Goal: Obtain resource: Download file/media

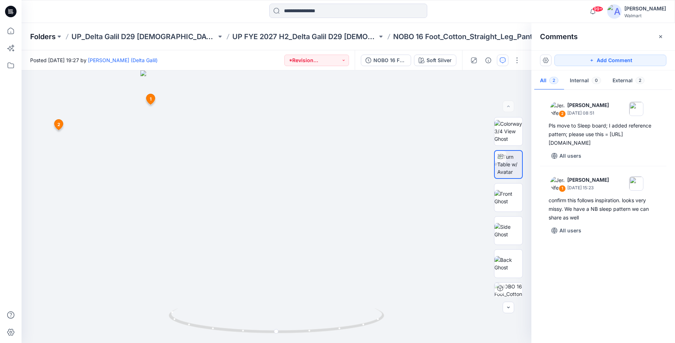
click at [48, 38] on p "Folders" at bounding box center [42, 37] width 25 height 10
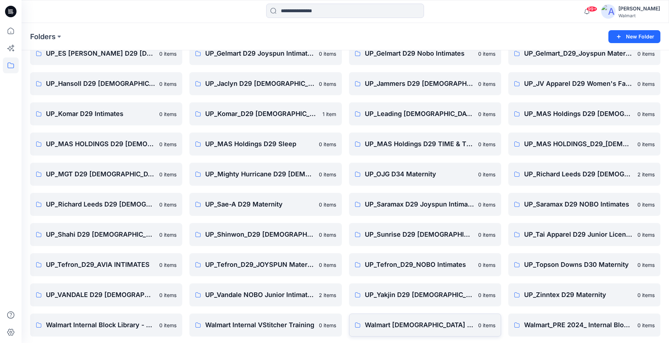
scroll to position [190, 0]
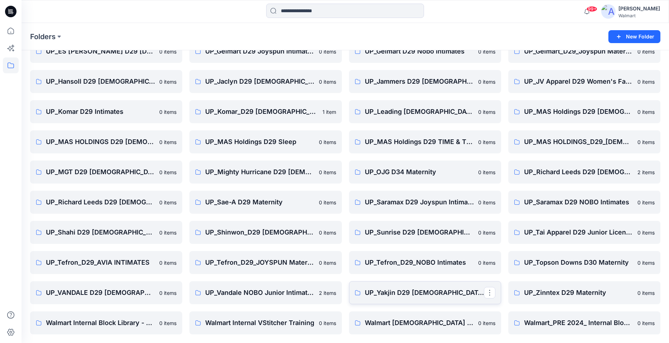
click at [417, 297] on p "UP_Yakjin D29 [DEMOGRAPHIC_DATA] Sleep" at bounding box center [424, 292] width 119 height 10
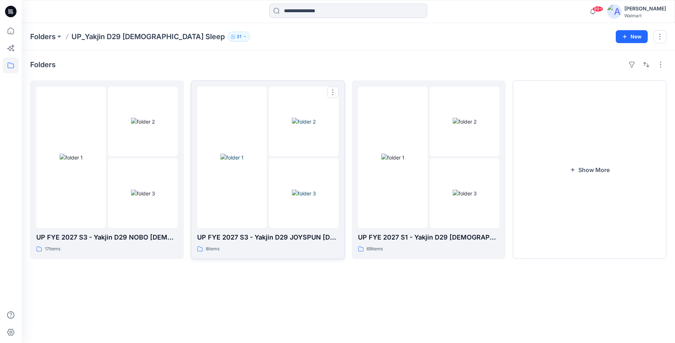
click at [235, 157] on img at bounding box center [231, 158] width 23 height 8
click at [587, 175] on button "Show More" at bounding box center [589, 169] width 154 height 178
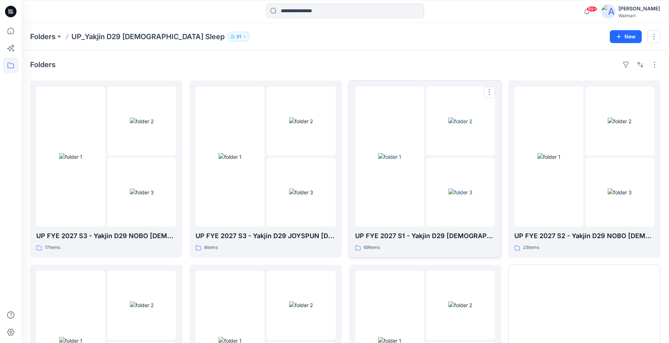
click at [394, 155] on img at bounding box center [389, 157] width 23 height 8
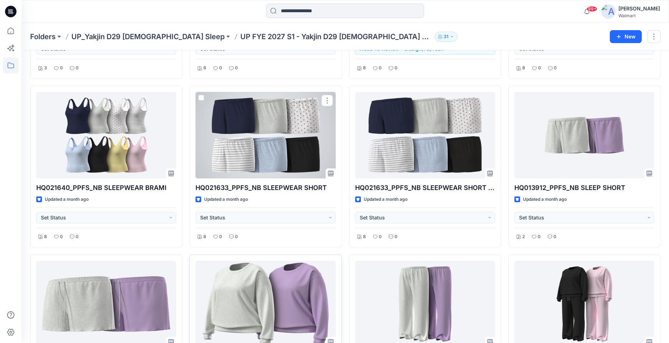
scroll to position [682, 0]
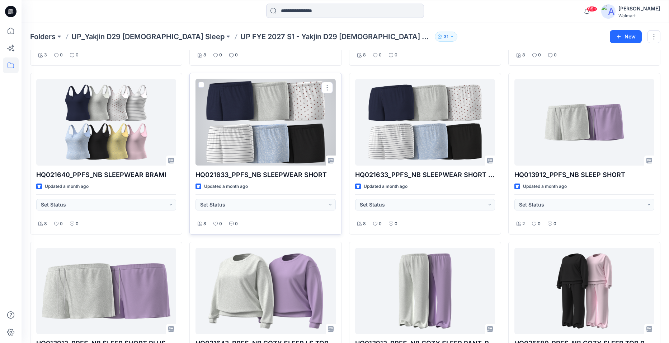
click at [249, 137] on div at bounding box center [266, 122] width 140 height 86
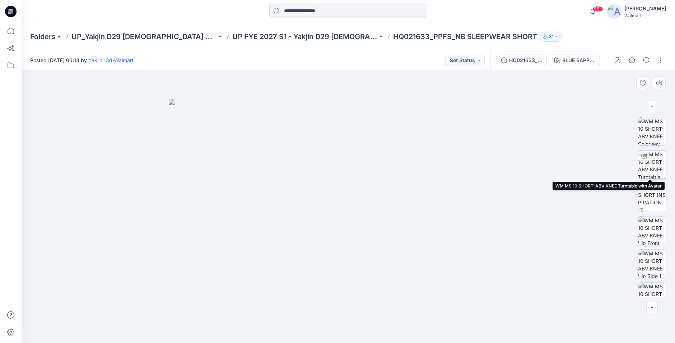
click at [658, 161] on img at bounding box center [652, 164] width 28 height 28
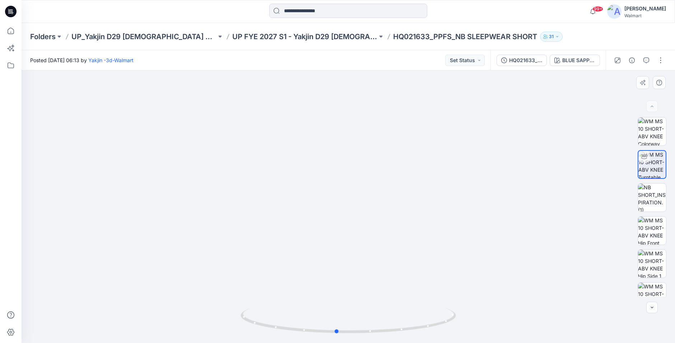
drag, startPoint x: 351, startPoint y: 330, endPoint x: 124, endPoint y: 309, distance: 227.8
click at [123, 310] on div at bounding box center [348, 206] width 653 height 272
click at [522, 58] on div "HQ021633_PPFS_NB SLEEPWEAR SHORT" at bounding box center [525, 60] width 33 height 8
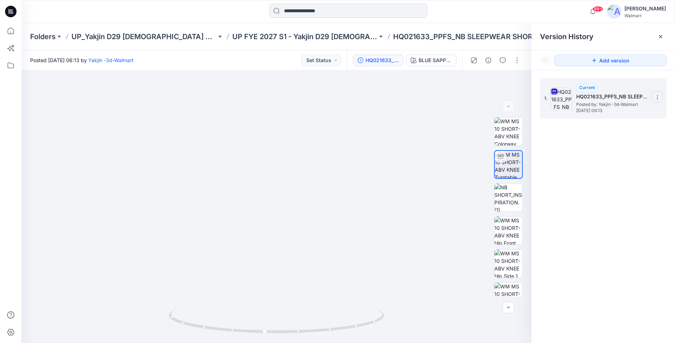
click at [657, 96] on icon at bounding box center [657, 95] width 0 height 0
click at [606, 116] on span "Download Source BW File" at bounding box center [621, 111] width 60 height 9
click at [193, 11] on div at bounding box center [348, 12] width 327 height 16
drag, startPoint x: 346, startPoint y: 37, endPoint x: 380, endPoint y: 38, distance: 34.1
click at [393, 38] on p "HQ021633_PPFS_NB SLEEPWEAR SHORT" at bounding box center [465, 37] width 144 height 10
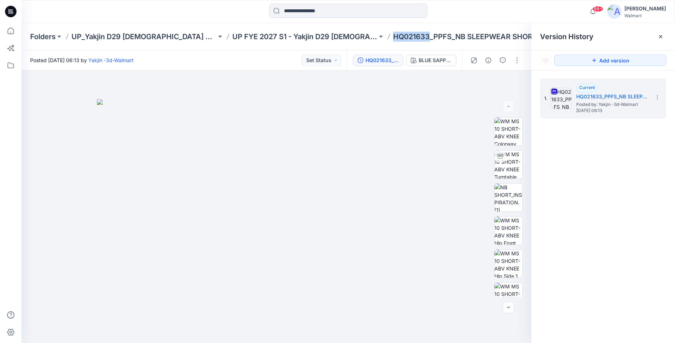
copy p "HQ021633"
